Goal: Navigation & Orientation: Find specific page/section

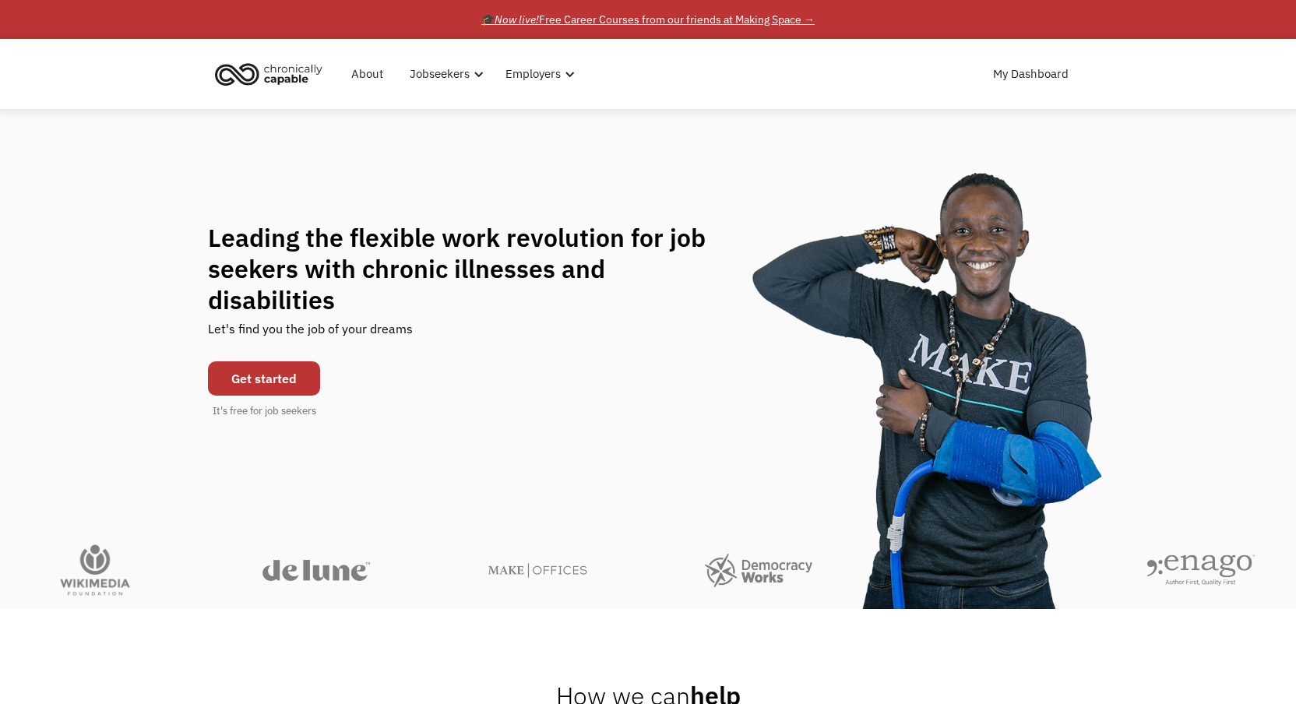
click at [712, 18] on div "🎓 Now live! Free Career Courses from our friends at Making Space →" at bounding box center [647, 19] width 333 height 19
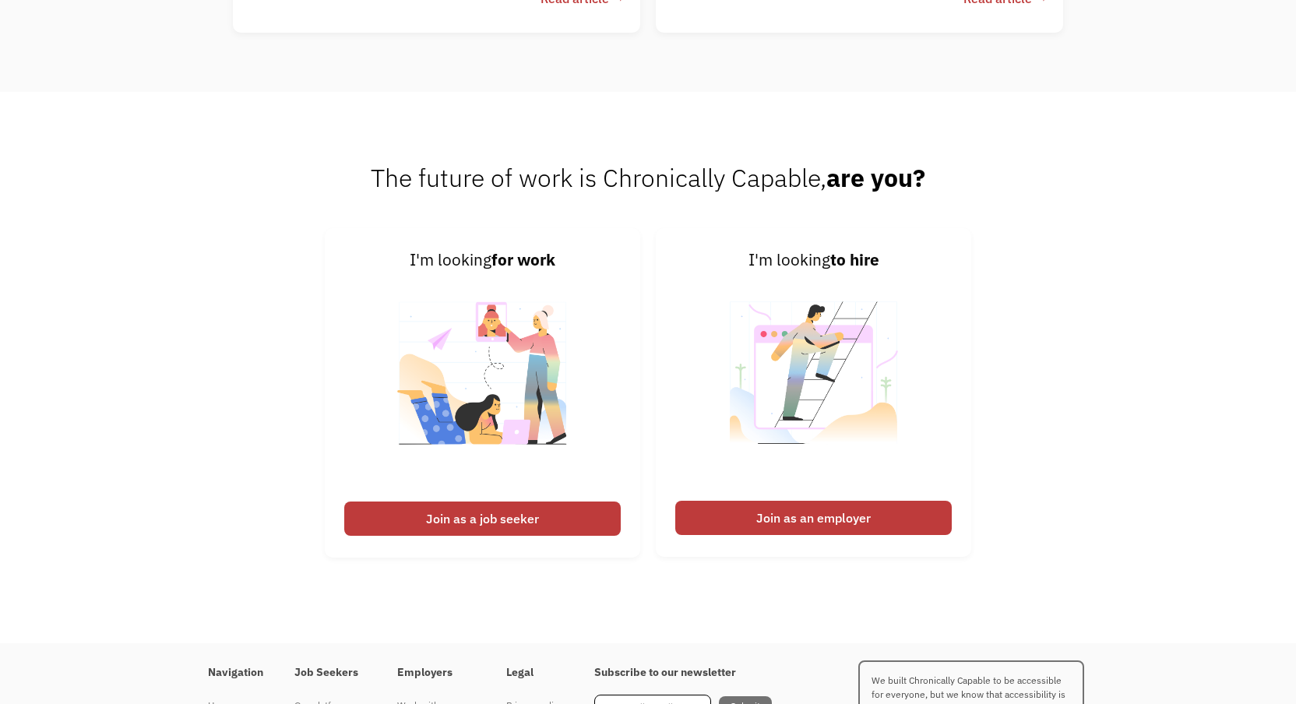
scroll to position [3930, 0]
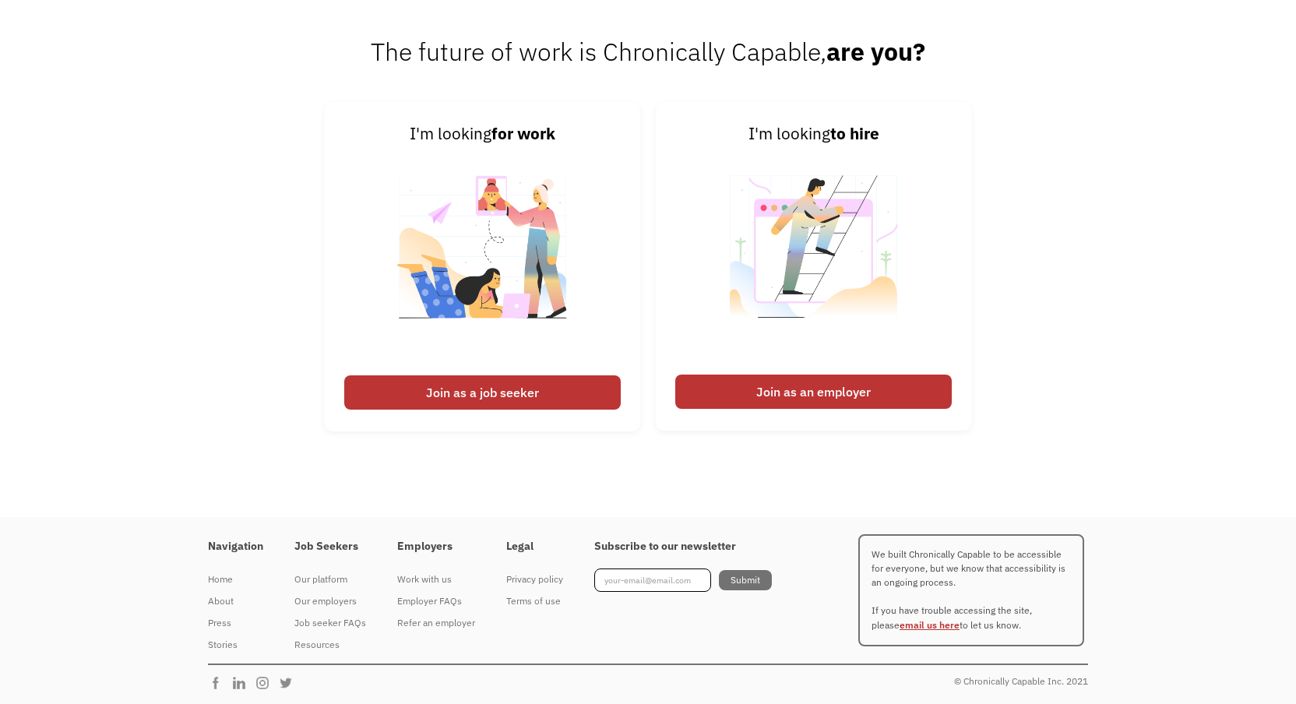
click at [909, 626] on link "email us here" at bounding box center [930, 625] width 60 height 12
click at [498, 400] on div "Join as a job seeker" at bounding box center [482, 392] width 276 height 34
click at [486, 401] on div "Join as a job seeker" at bounding box center [482, 392] width 276 height 34
click at [514, 388] on div "Join as a job seeker" at bounding box center [482, 392] width 276 height 34
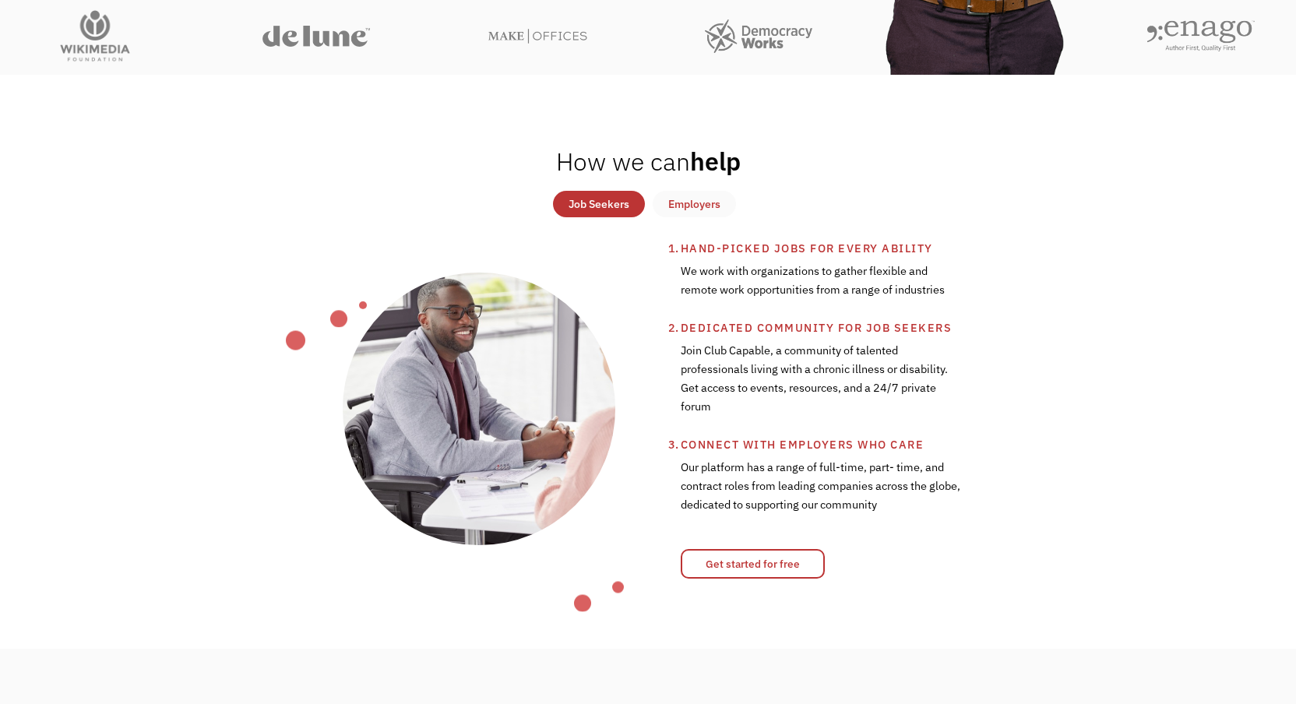
scroll to position [0, 0]
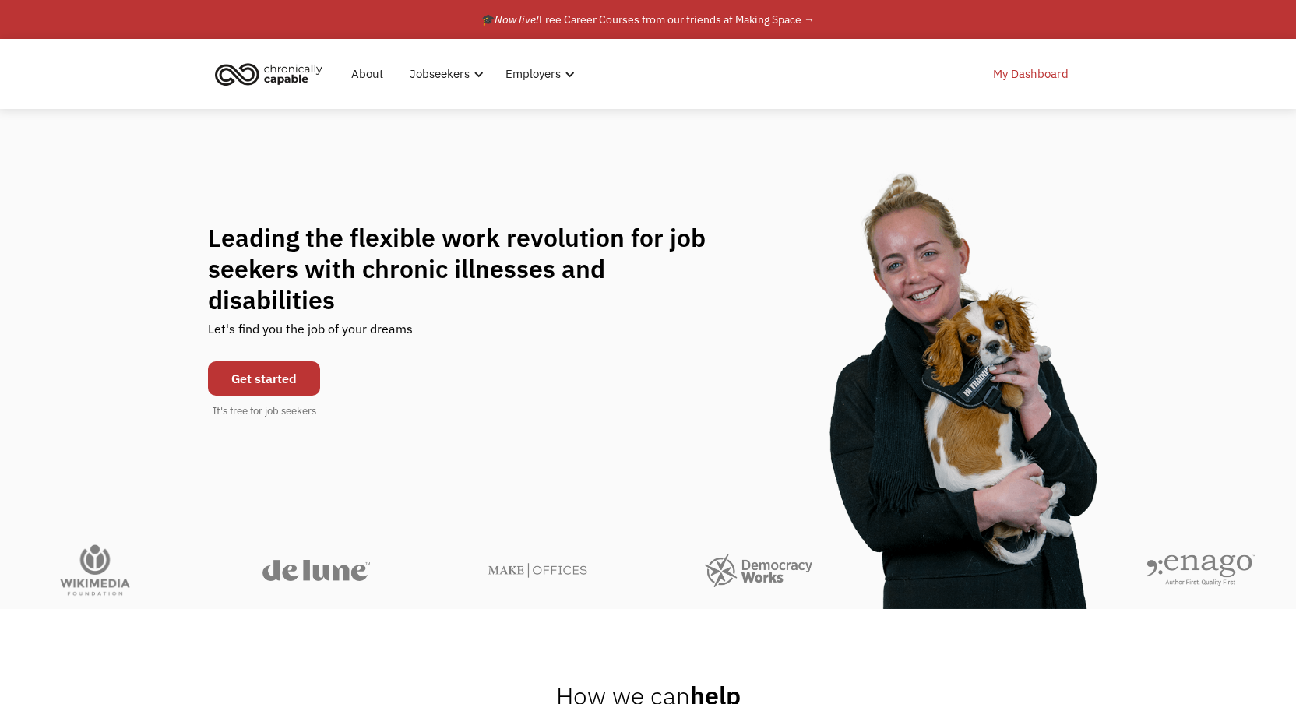
click at [1009, 68] on link "My Dashboard" at bounding box center [1031, 74] width 94 height 50
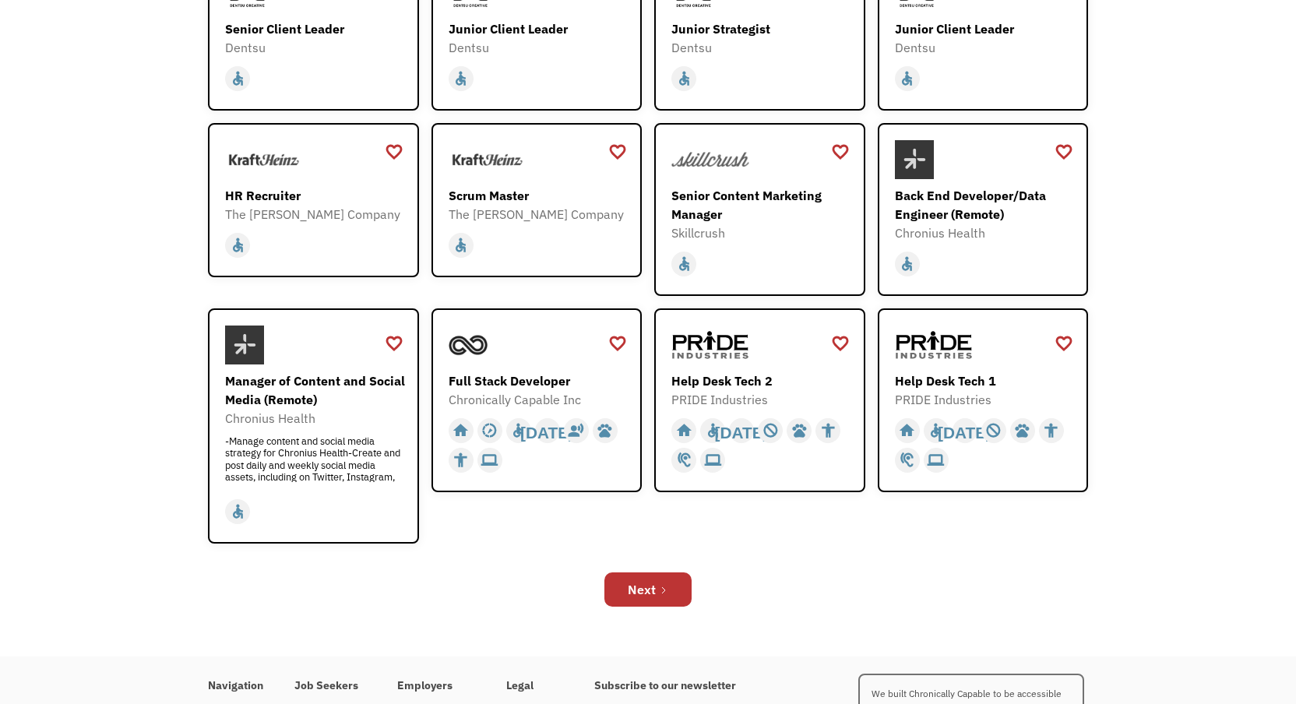
scroll to position [355, 0]
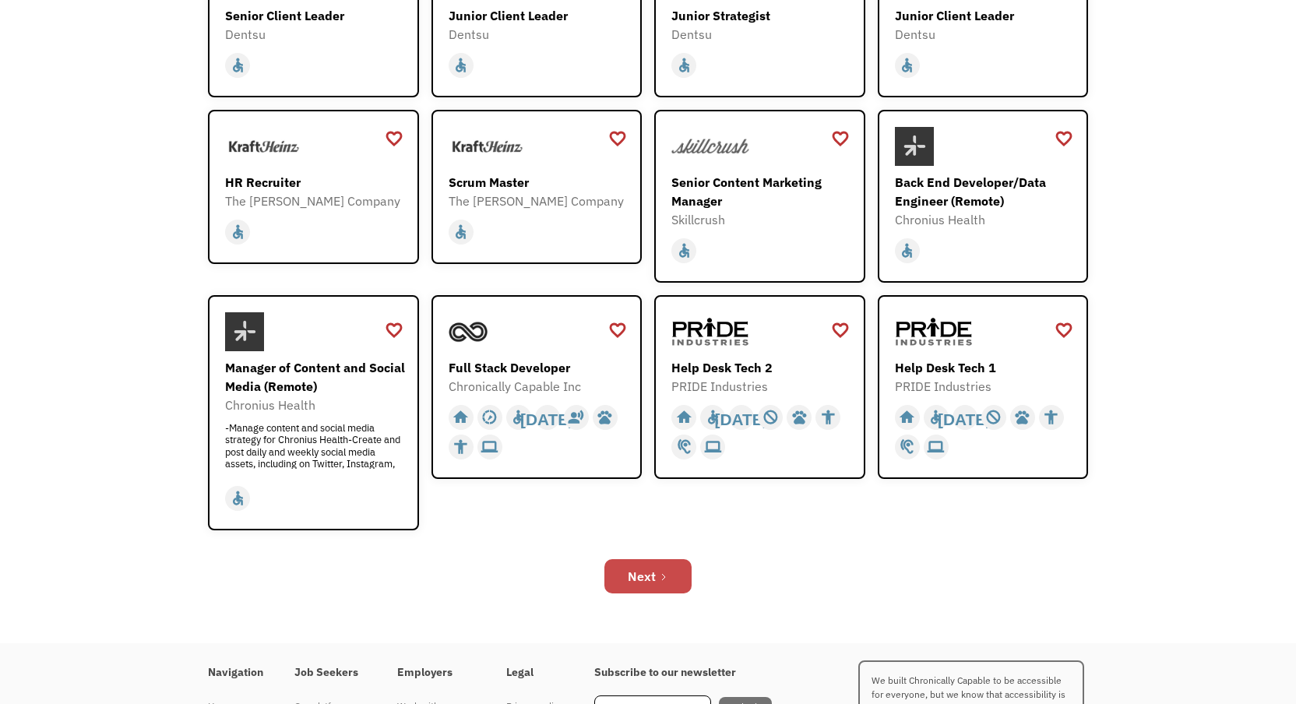
click at [659, 586] on link "Next" at bounding box center [647, 576] width 87 height 34
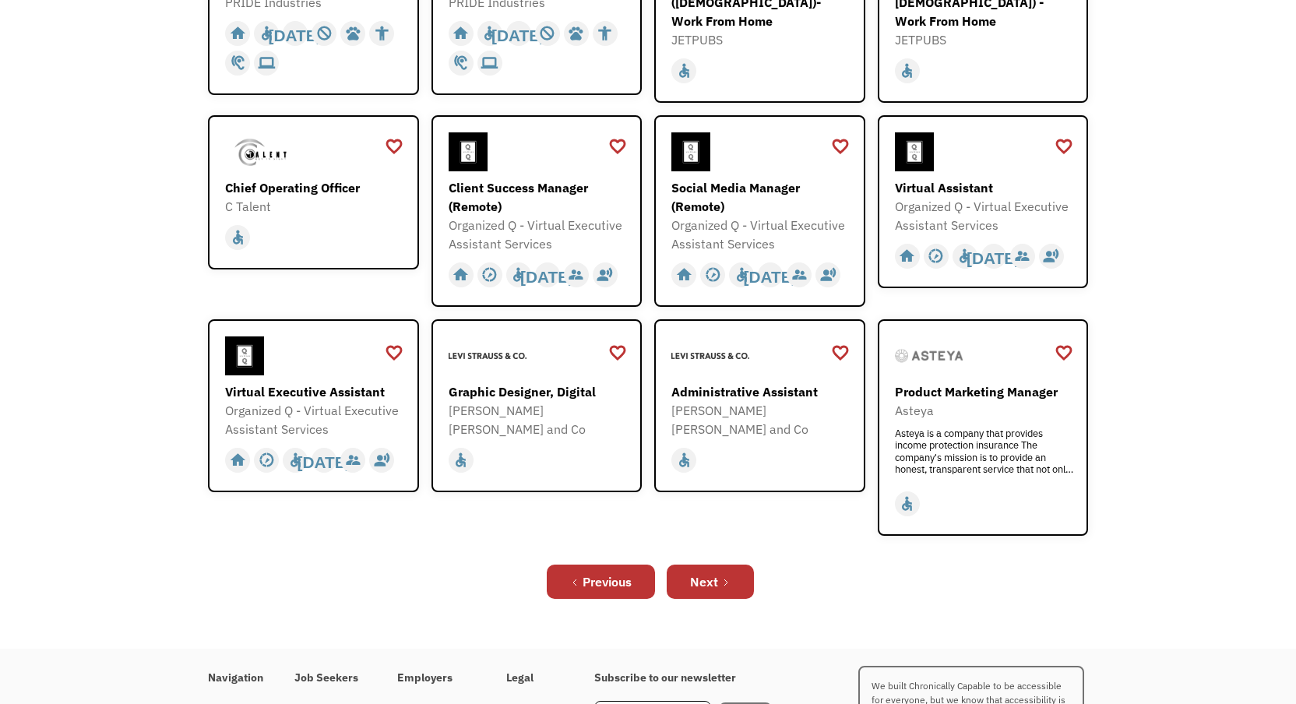
scroll to position [404, 0]
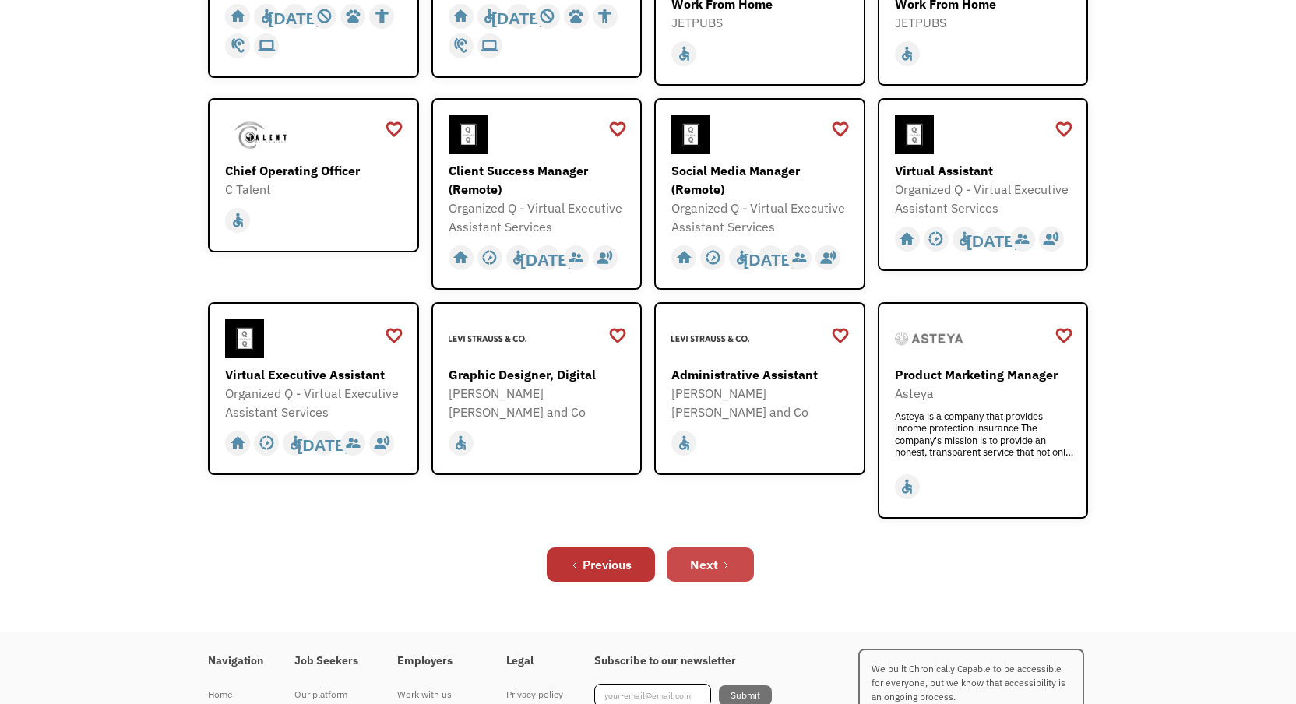
click at [704, 558] on div "Next" at bounding box center [704, 564] width 28 height 19
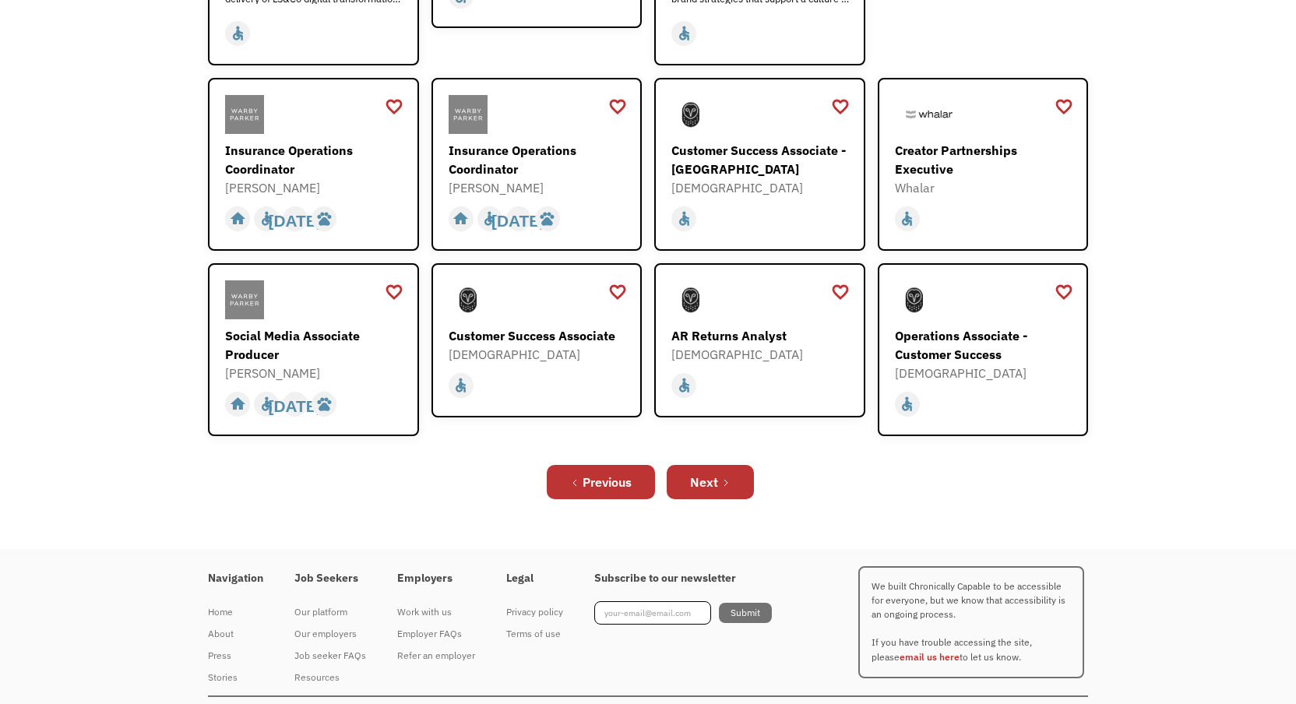
scroll to position [510, 0]
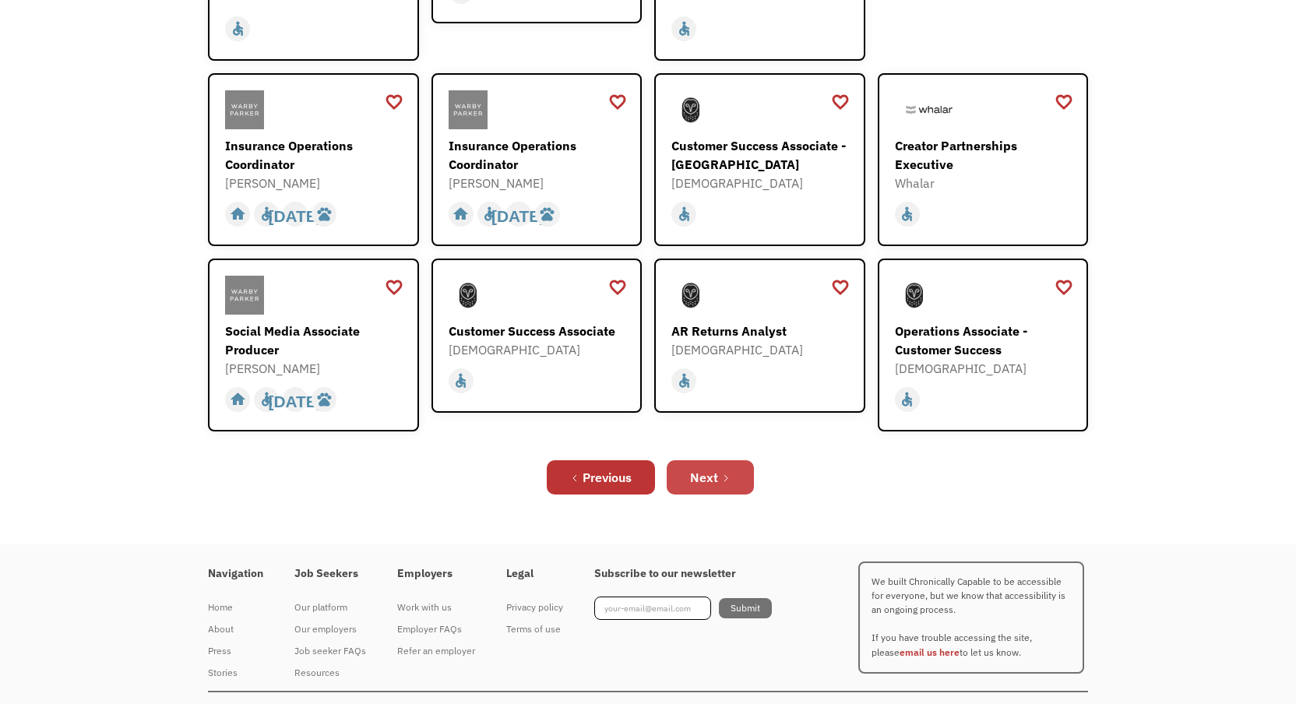
click at [711, 476] on div "Previous Next" at bounding box center [648, 477] width 880 height 50
click at [707, 468] on div "Next" at bounding box center [704, 477] width 28 height 19
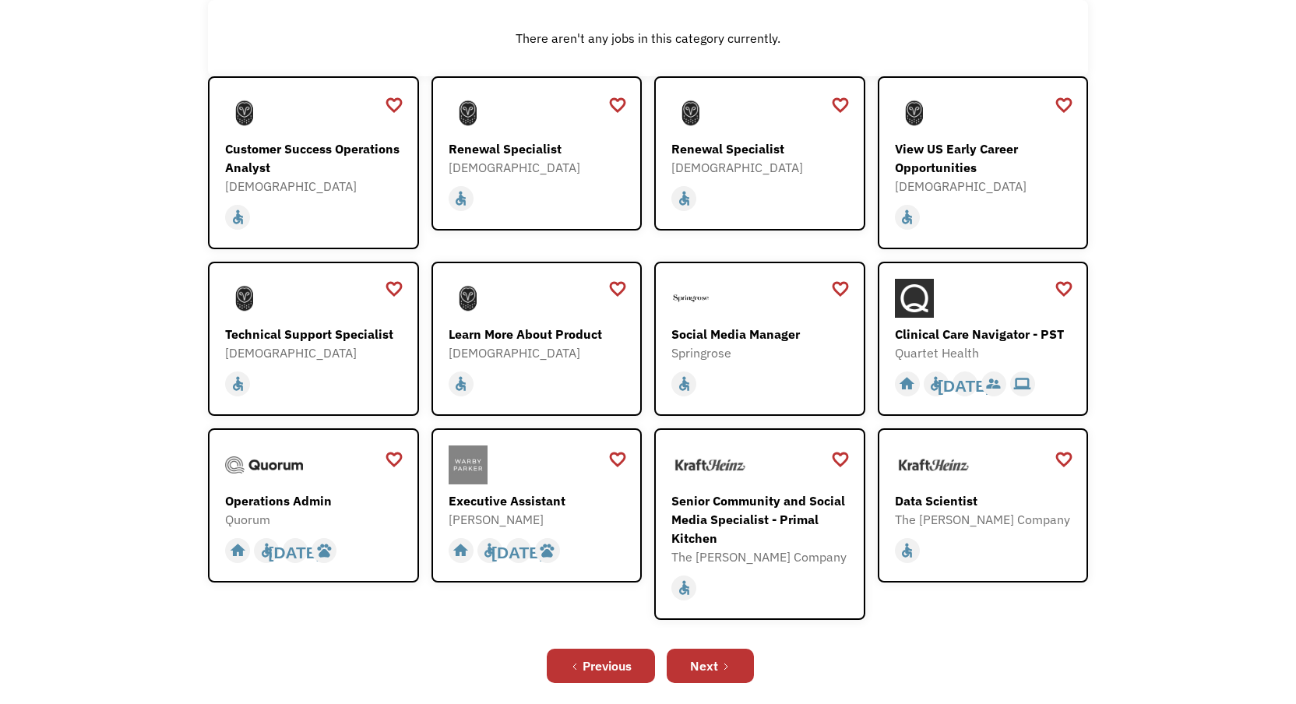
scroll to position [255, 0]
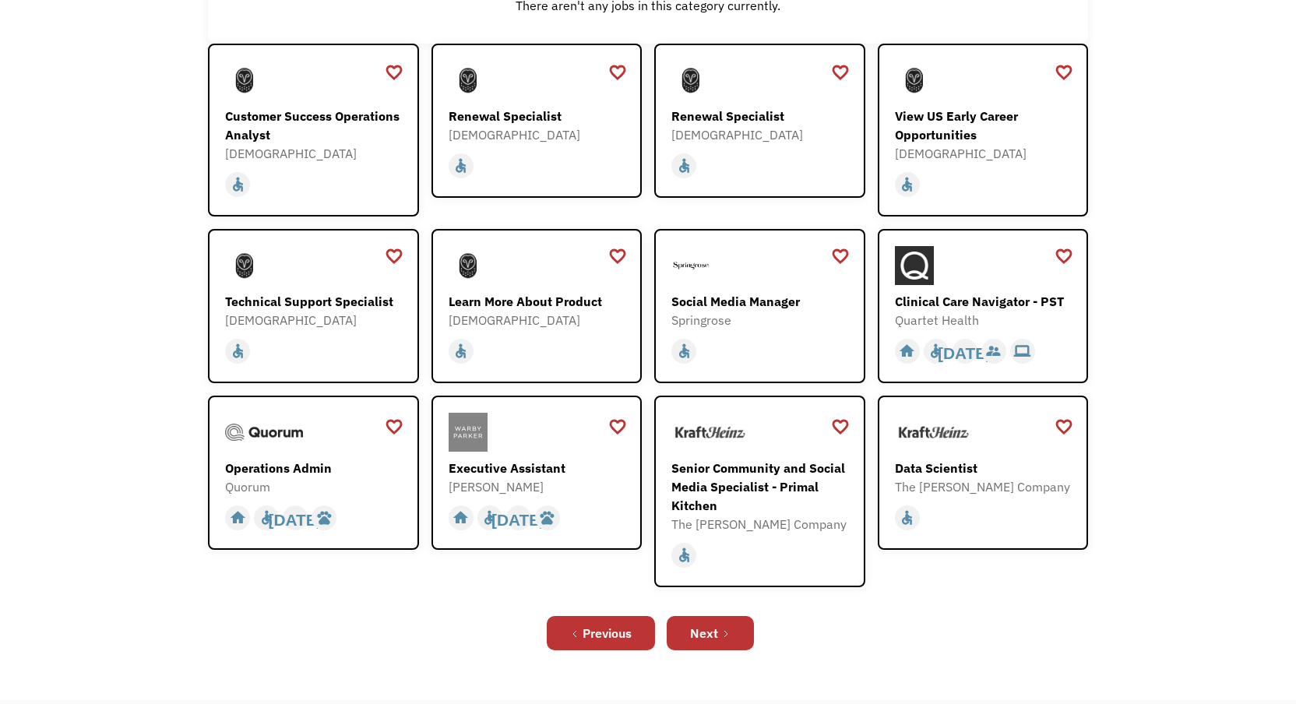
click at [719, 611] on div "Previous Next" at bounding box center [648, 633] width 880 height 50
click at [714, 642] on div "Next" at bounding box center [704, 633] width 28 height 19
